Goal: Communication & Community: Share content

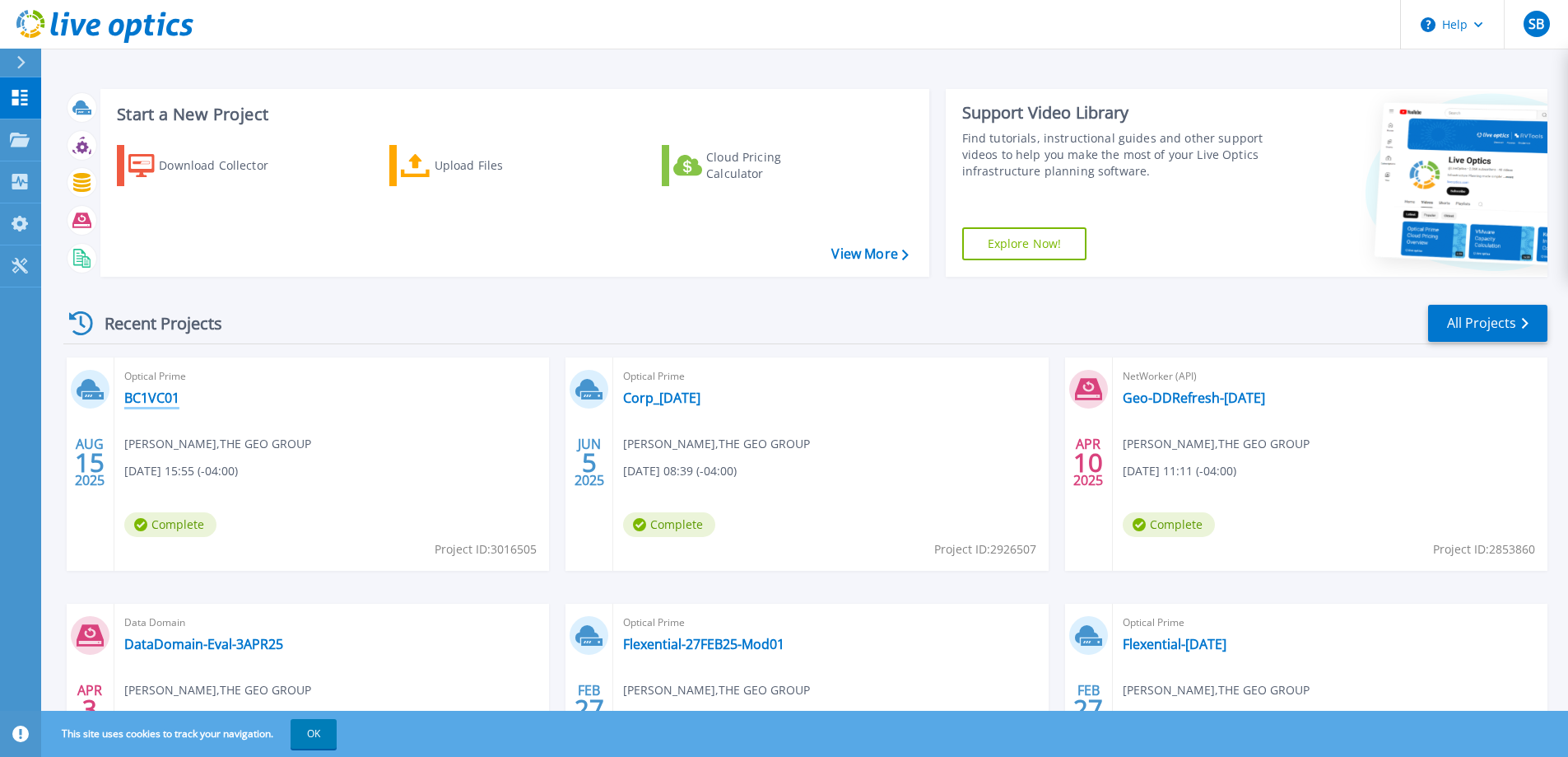
click at [159, 395] on link "BC1VC01" at bounding box center [152, 397] width 55 height 17
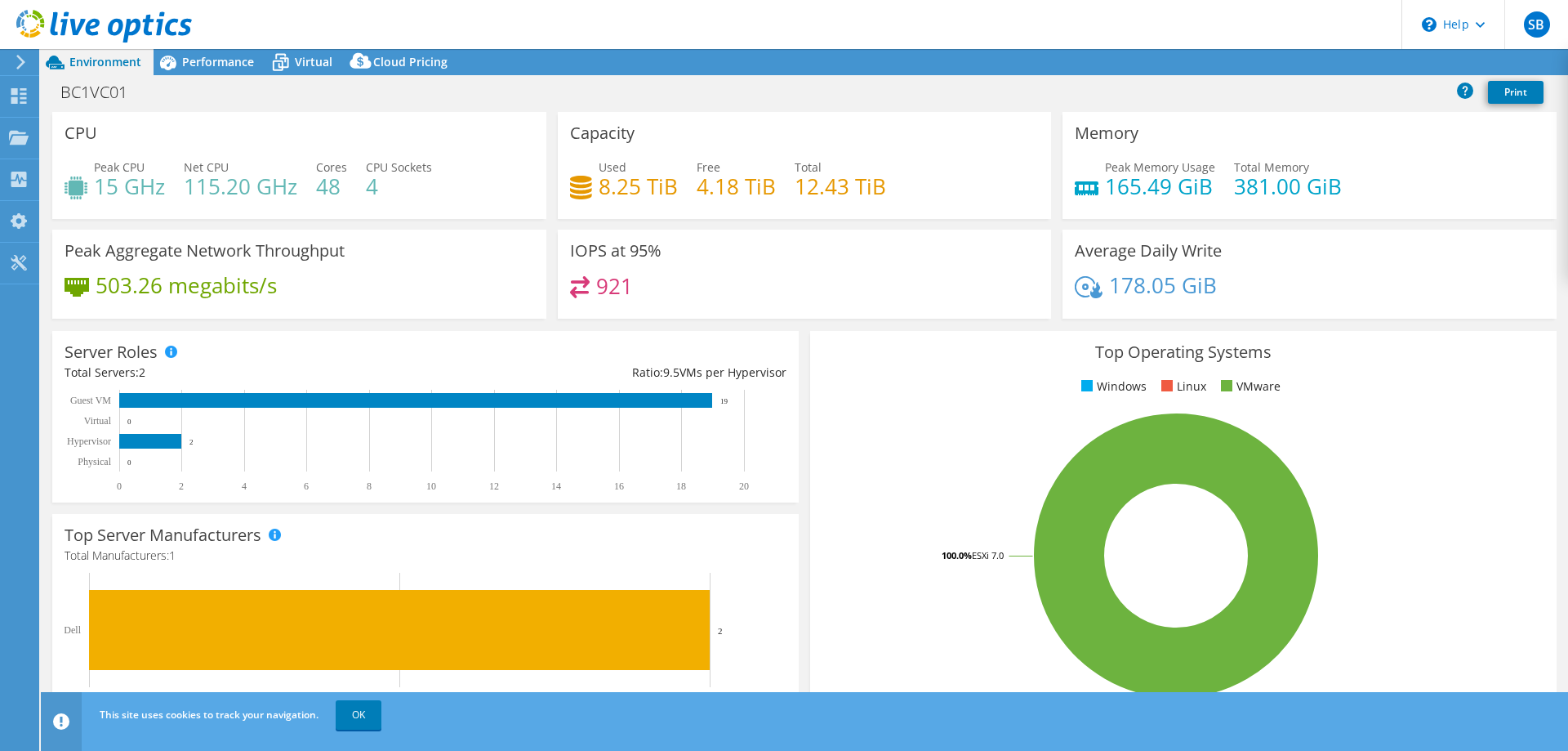
select select "USD"
click at [1354, 59] on link "Share" at bounding box center [1364, 62] width 67 height 25
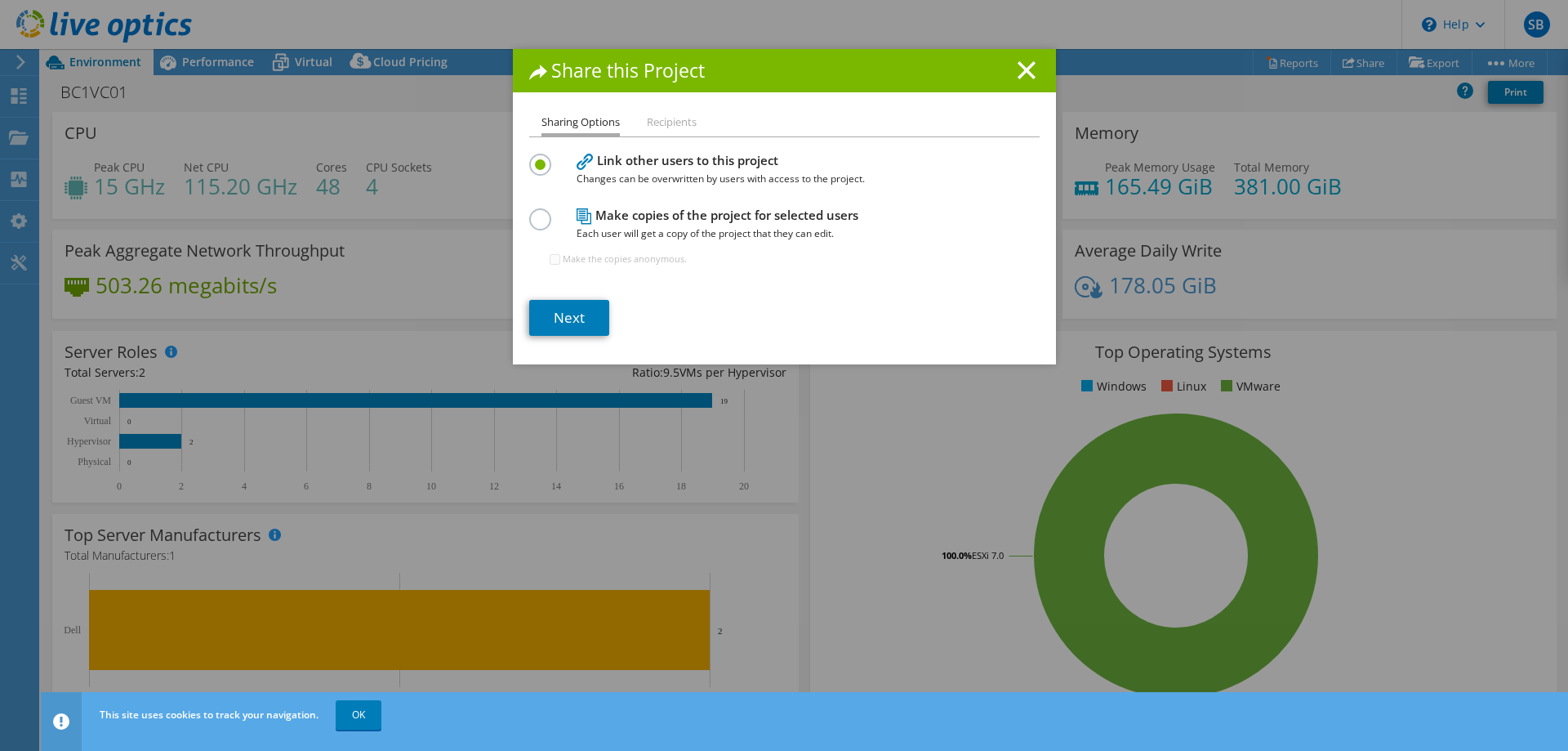
click at [586, 219] on h4 "Make copies of the project for selected users Each user will get a copy of the …" at bounding box center [780, 224] width 408 height 37
click at [536, 212] on label at bounding box center [543, 210] width 29 height 4
click at [0, 0] on input "radio" at bounding box center [0, 0] width 0 height 0
click at [537, 158] on label at bounding box center [543, 155] width 29 height 4
click at [0, 0] on input "radio" at bounding box center [0, 0] width 0 height 0
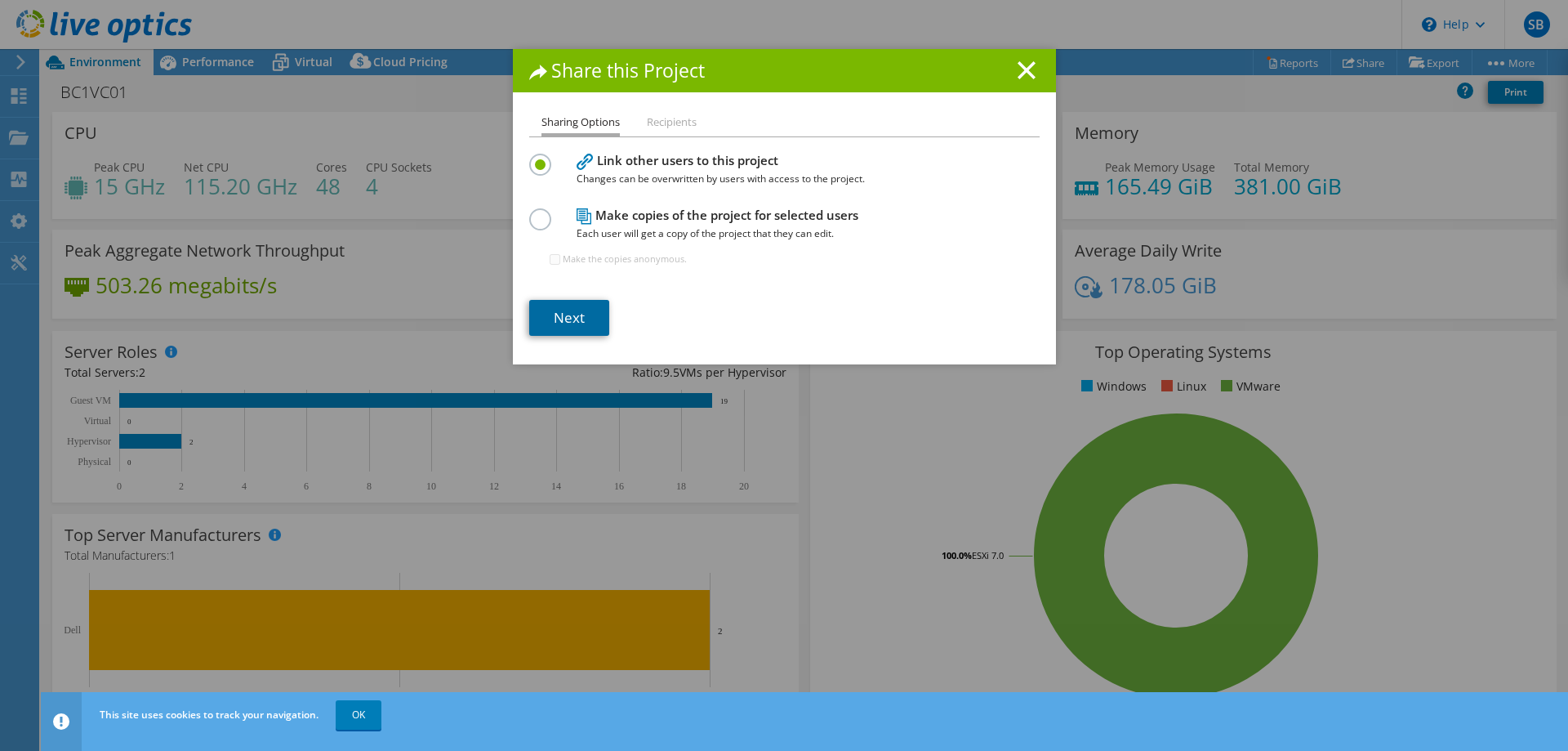
click at [572, 319] on link "Next" at bounding box center [569, 317] width 80 height 36
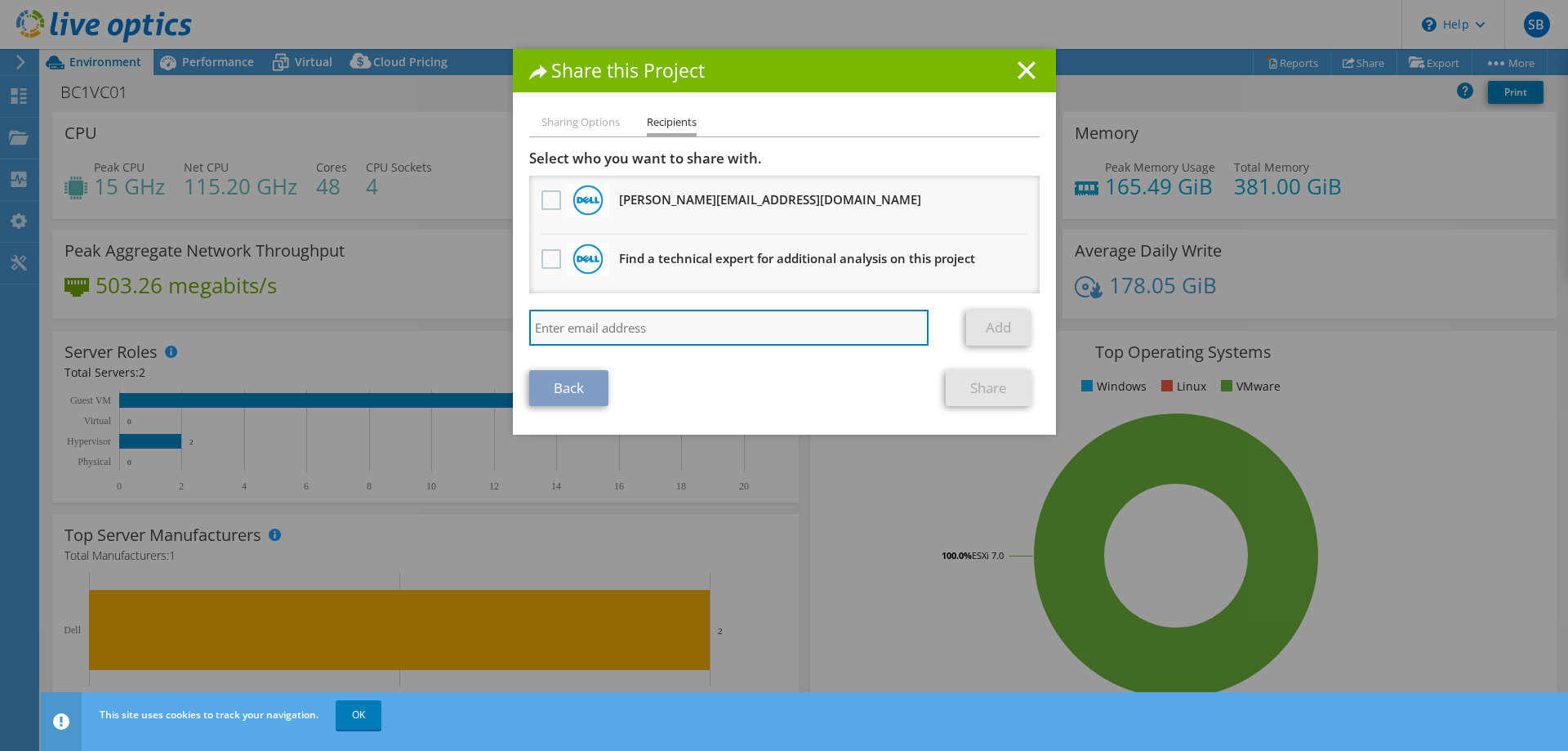
click at [632, 338] on input "search" at bounding box center [729, 327] width 400 height 36
paste input "Luke.Reinagel@Dell.com"
type input "Luke.Reinagel@Dell.com"
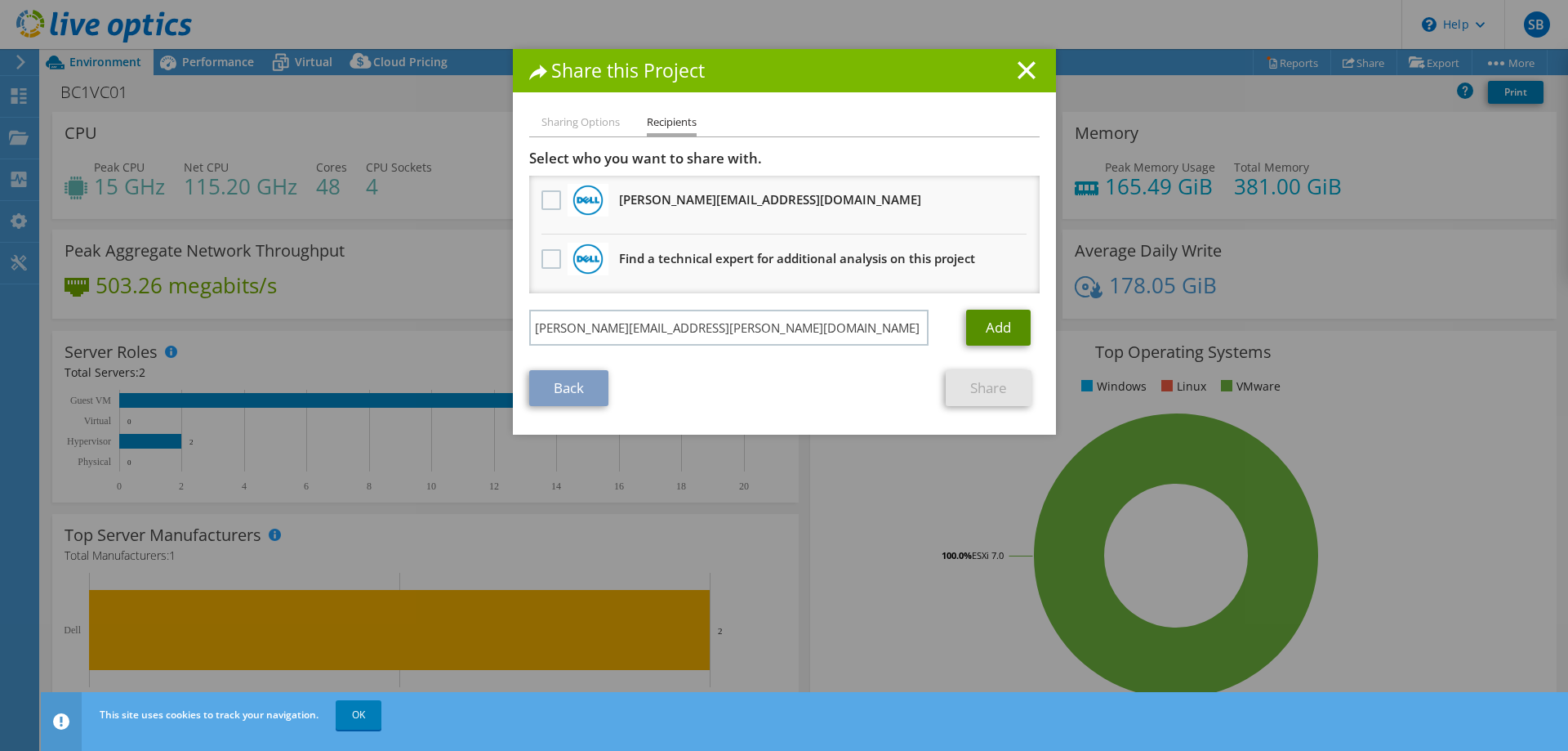
click at [990, 328] on link "Add" at bounding box center [999, 327] width 65 height 36
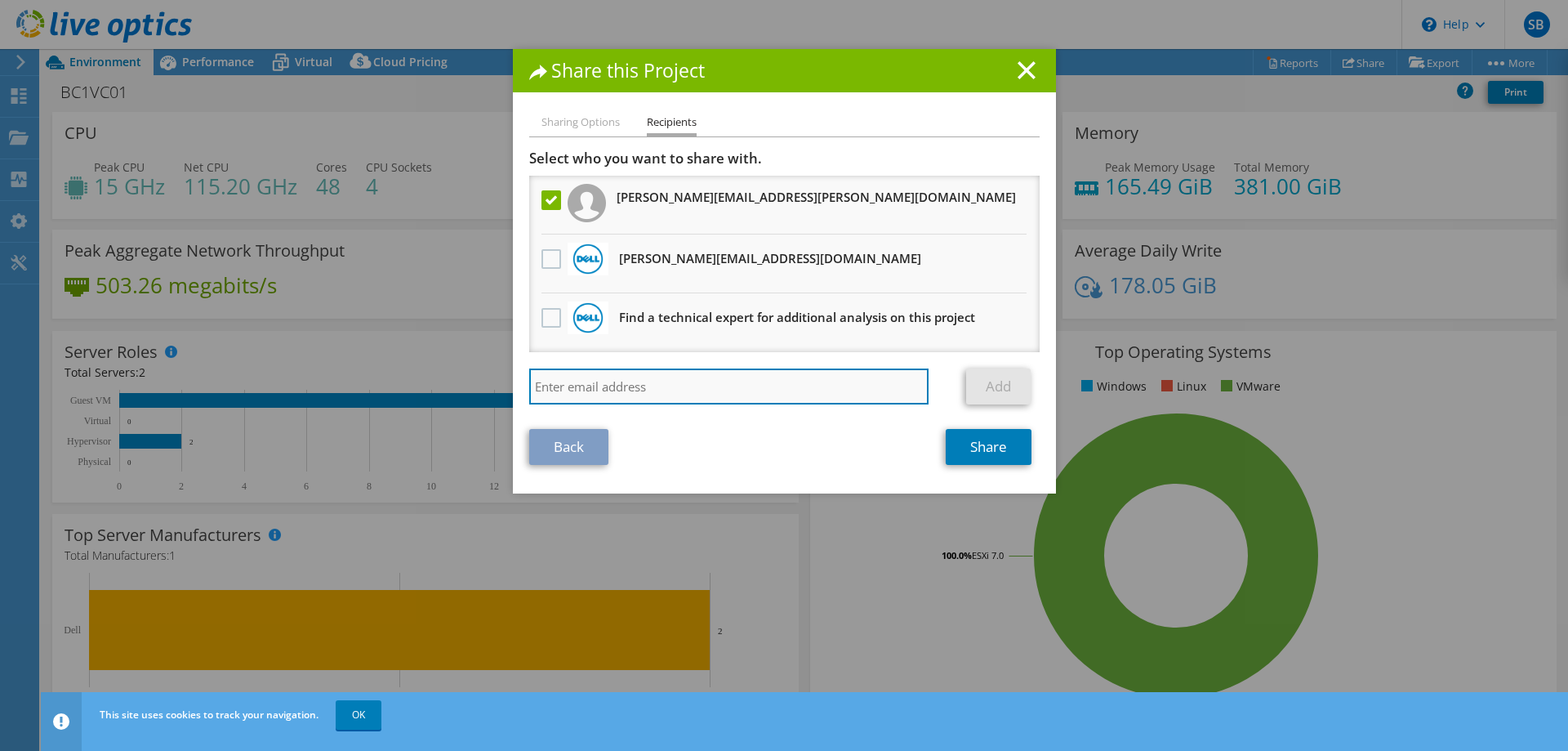
click at [713, 392] on input "search" at bounding box center [729, 386] width 400 height 36
paste input "Luke.Reinagel@Dell.com"
type input "Luke.Reinagel@Dell.com"
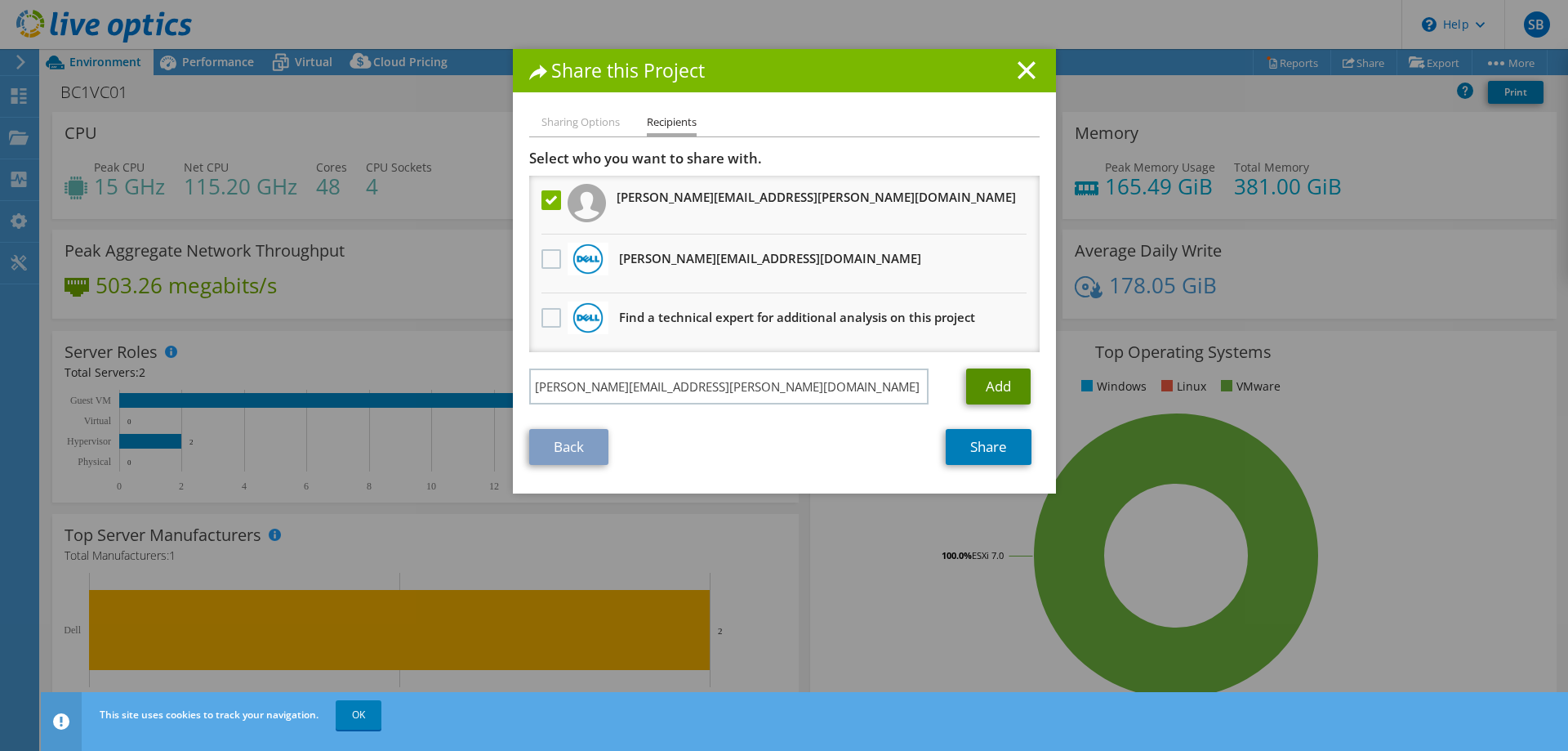
click at [993, 390] on link "Add" at bounding box center [999, 386] width 65 height 36
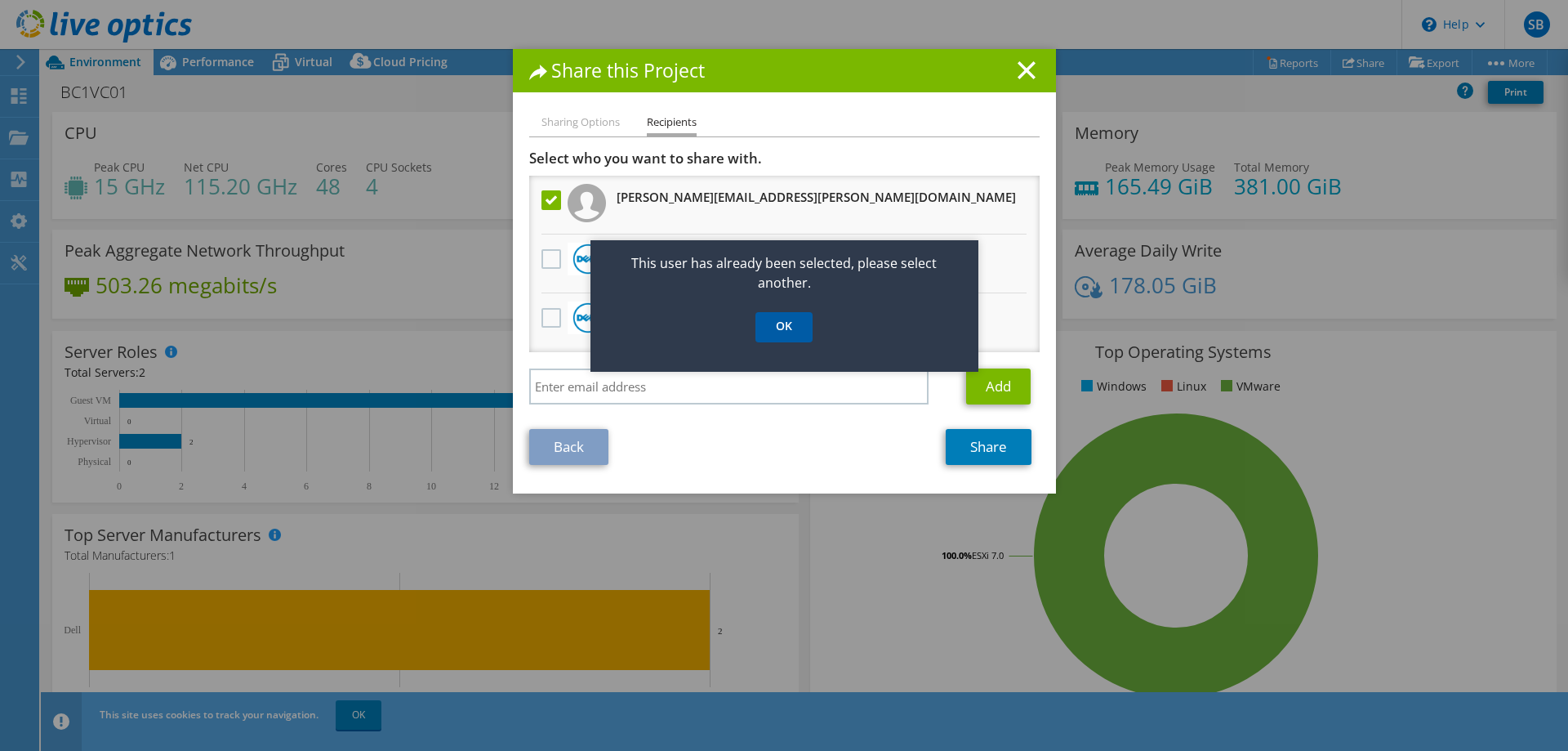
click at [788, 334] on link "OK" at bounding box center [783, 327] width 57 height 30
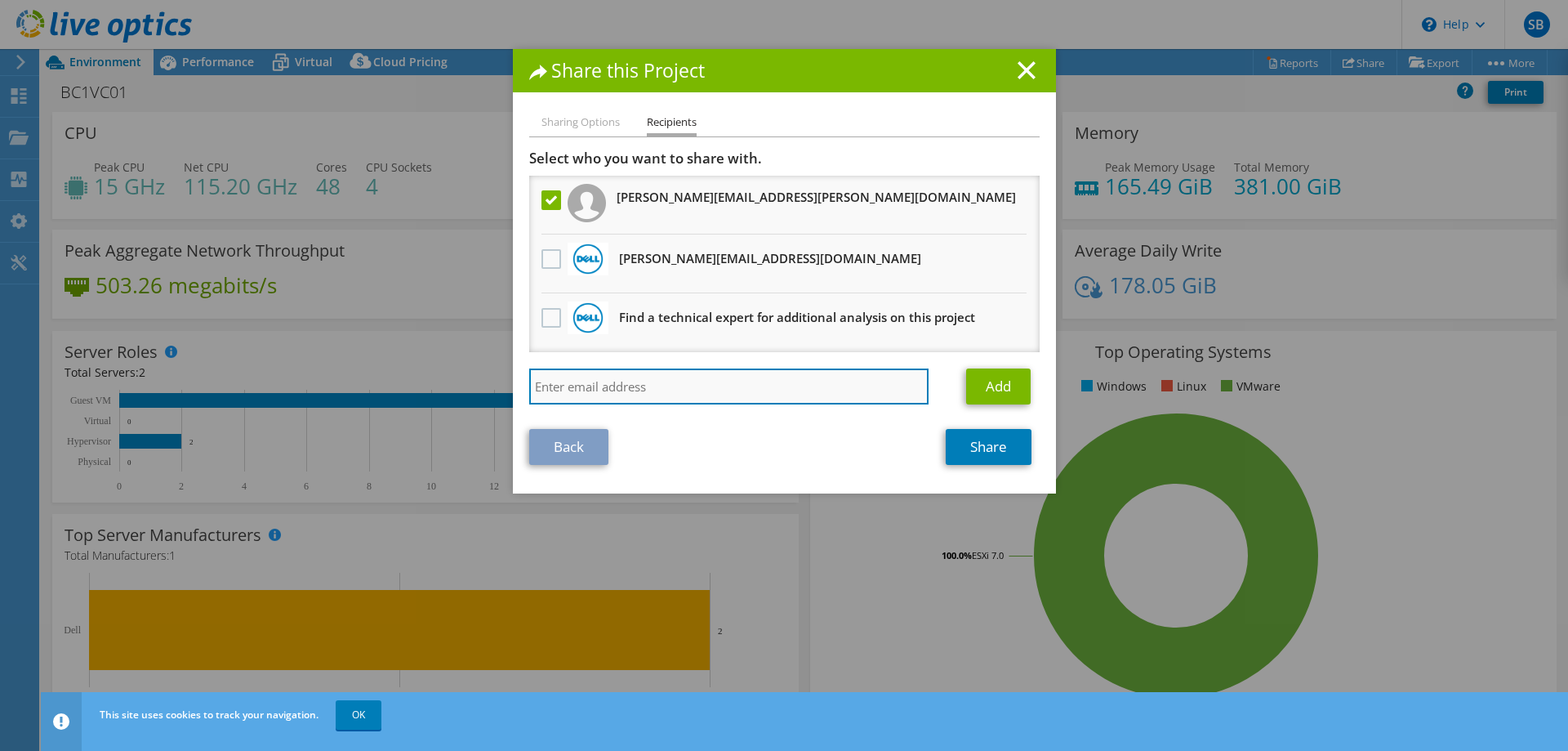
click at [755, 383] on input "search" at bounding box center [729, 386] width 400 height 36
paste input "zack.sawyer@dell.com"
type input "zack.sawyer@dell.com"
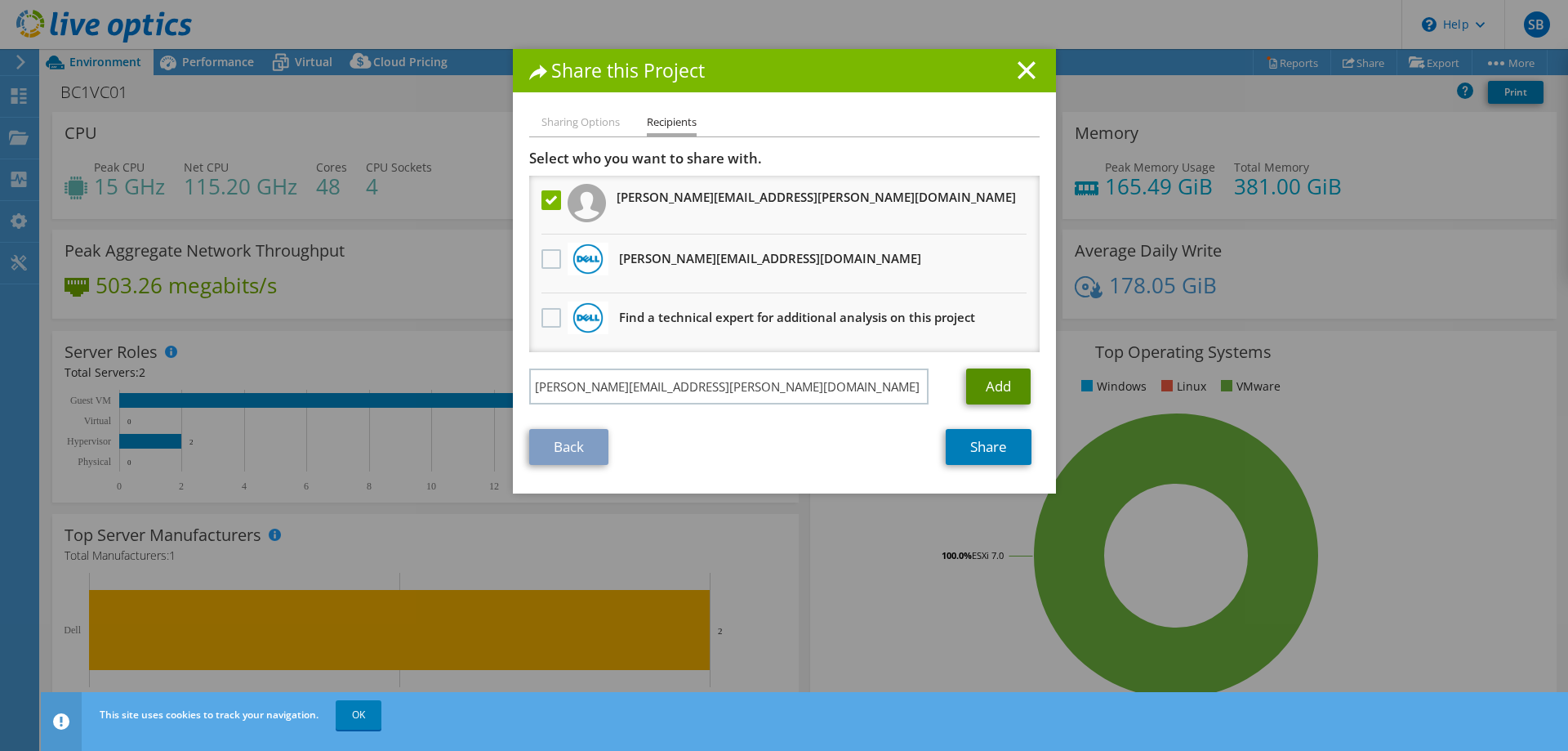
click at [968, 388] on link "Add" at bounding box center [999, 386] width 65 height 36
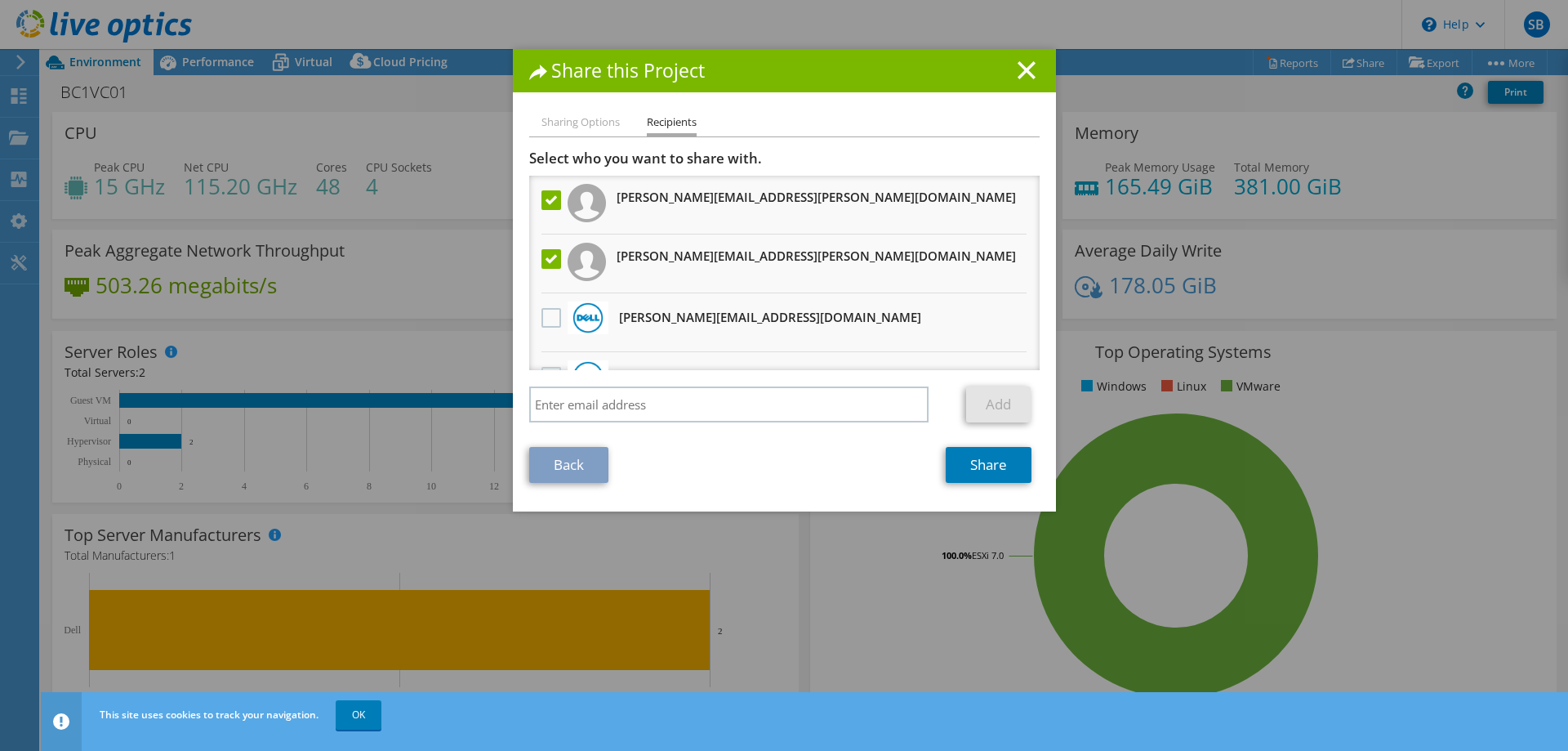
scroll to position [41, 0]
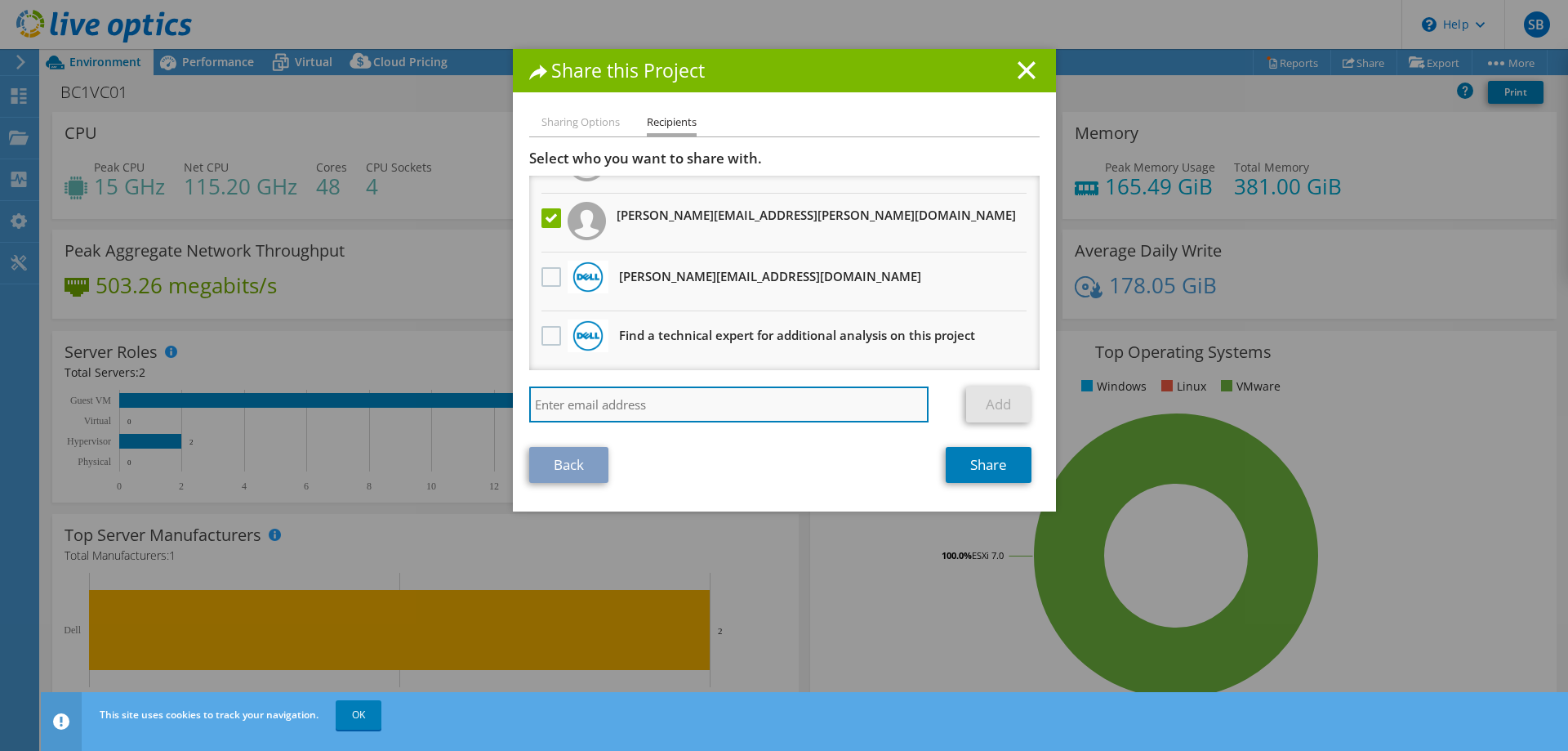
click at [731, 413] on input "search" at bounding box center [729, 404] width 400 height 36
paste input "kevin.snihur@dell.com"
type input "kevin.snihur@dell.com"
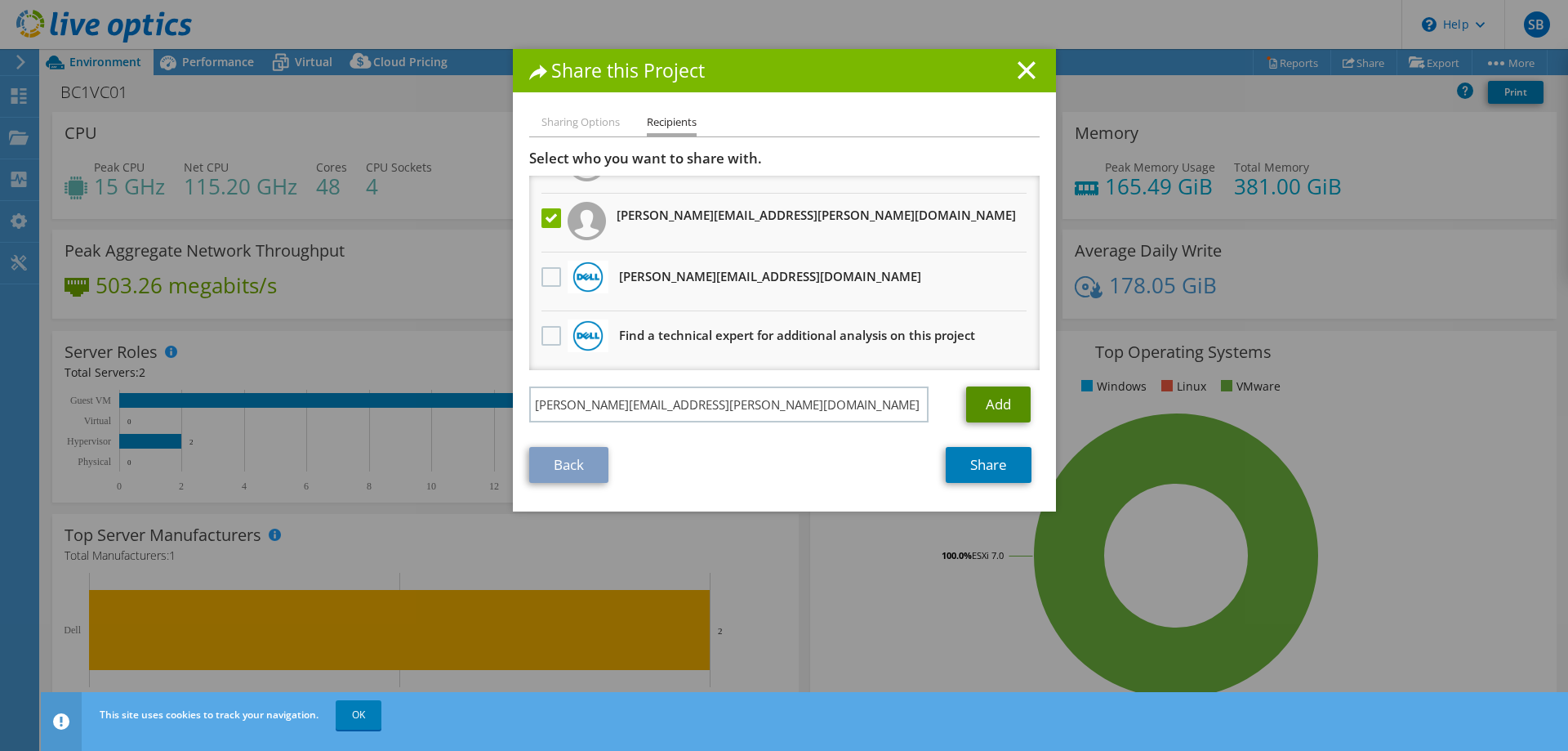
click at [995, 408] on link "Add" at bounding box center [999, 404] width 65 height 36
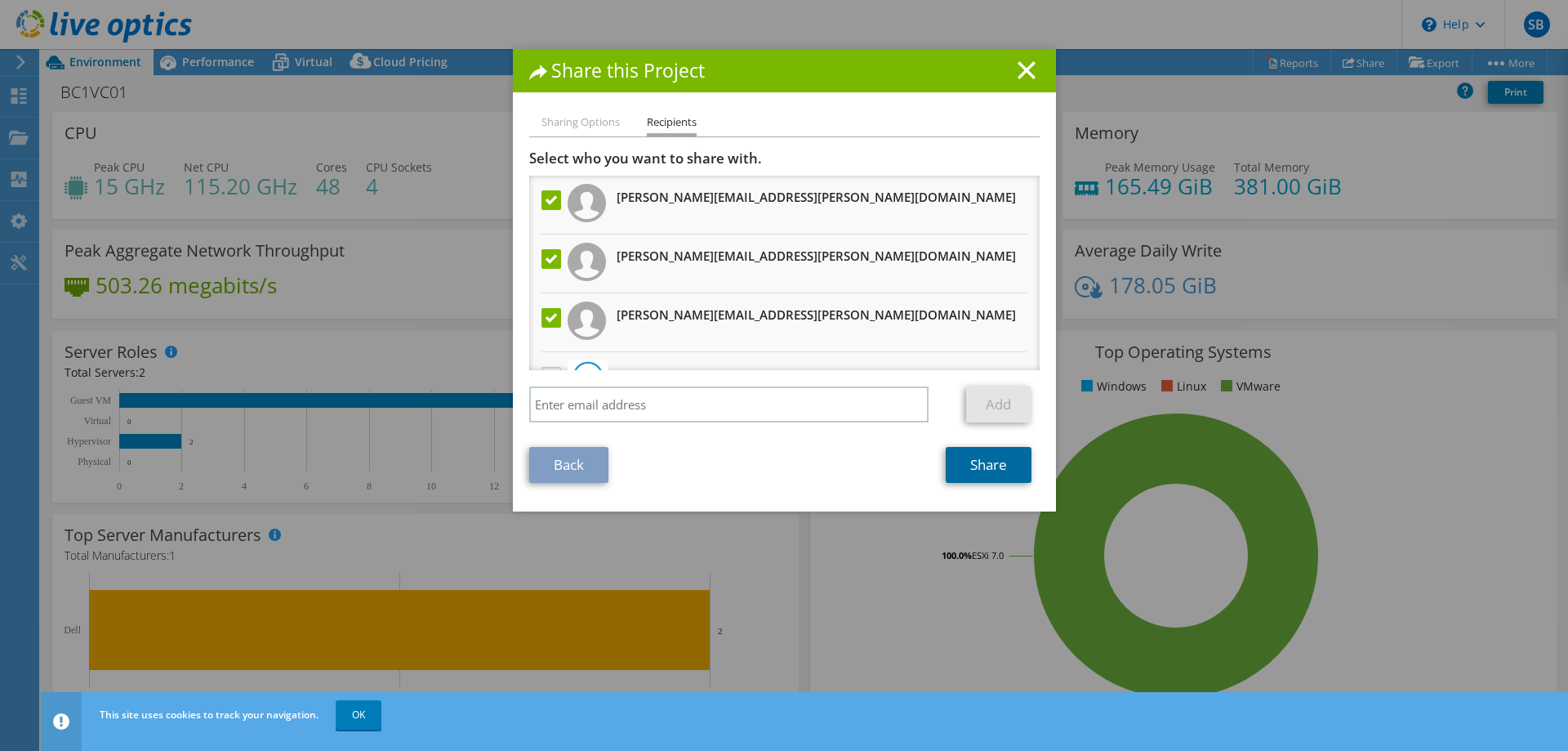
click at [961, 463] on link "Share" at bounding box center [988, 464] width 86 height 36
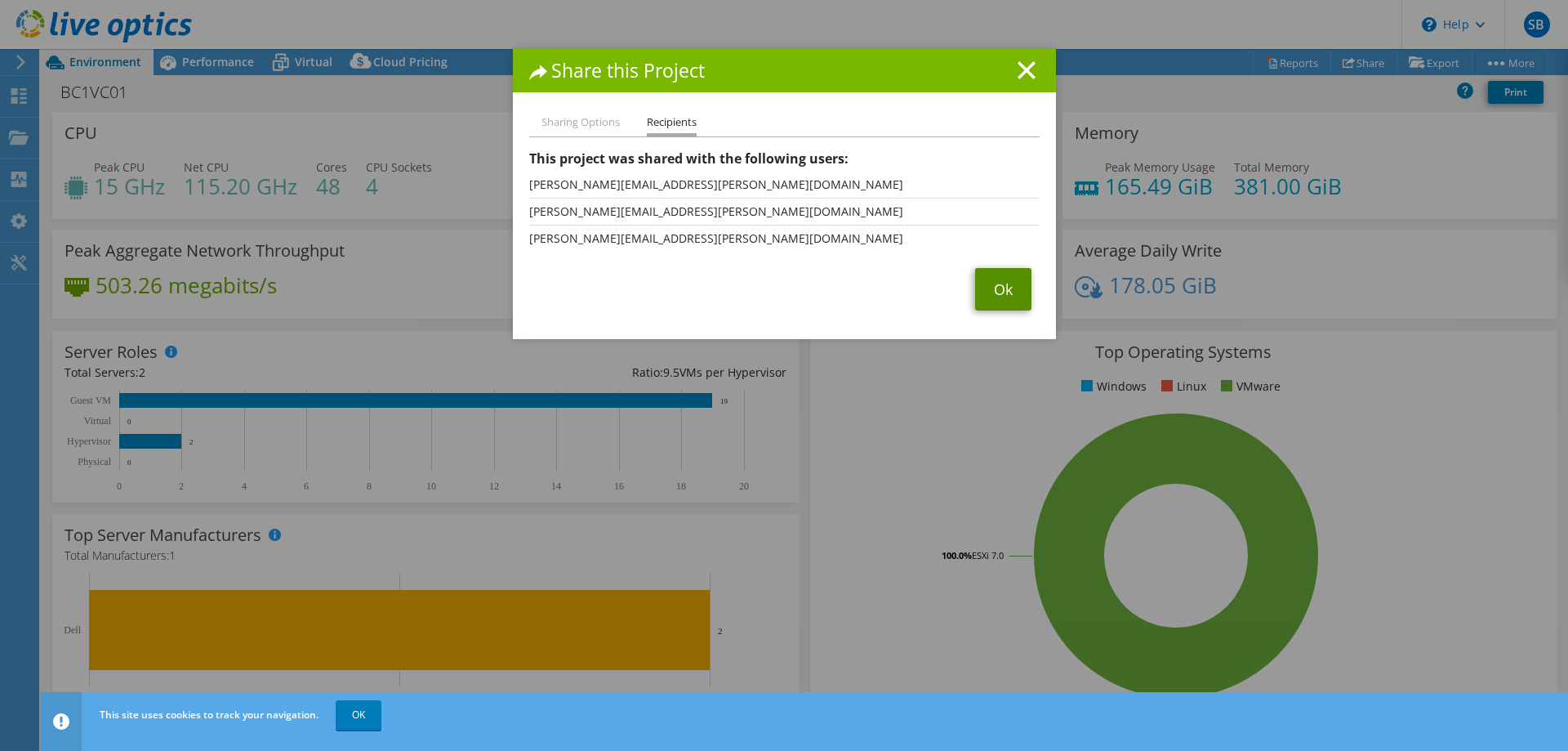
click at [1001, 286] on link "Ok" at bounding box center [1003, 289] width 56 height 42
